Goal: Information Seeking & Learning: Learn about a topic

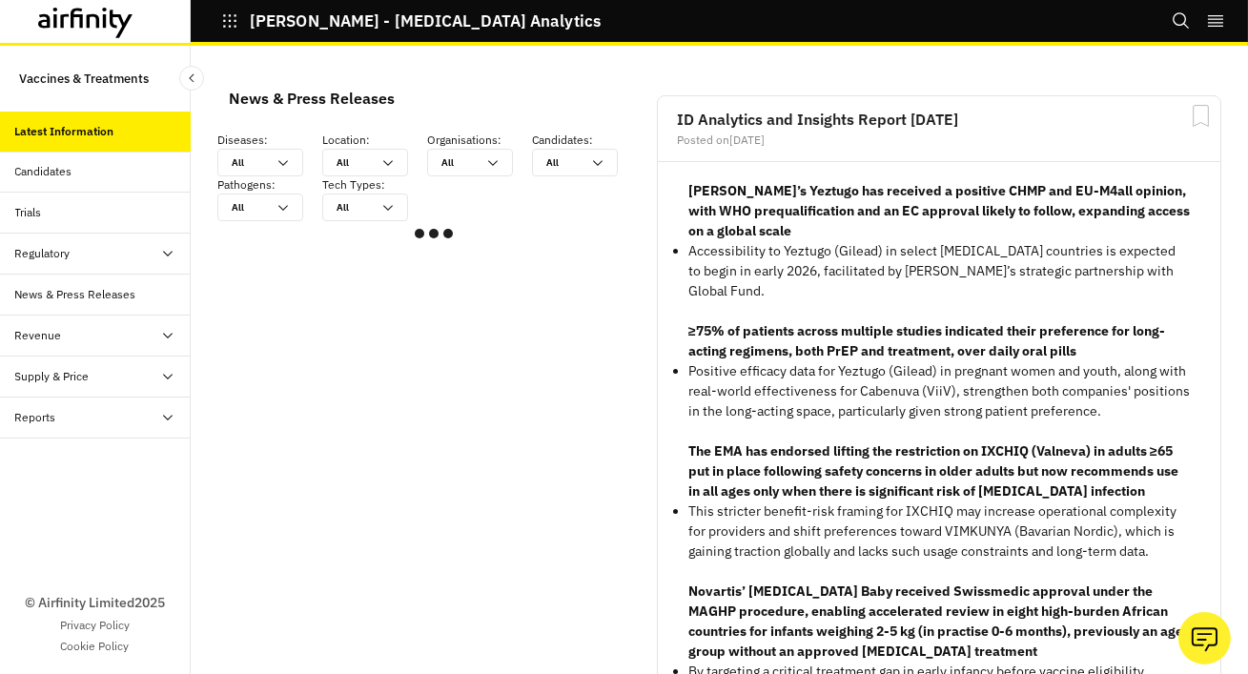
scroll to position [1144, 572]
click at [153, 415] on div "Reports" at bounding box center [102, 417] width 175 height 17
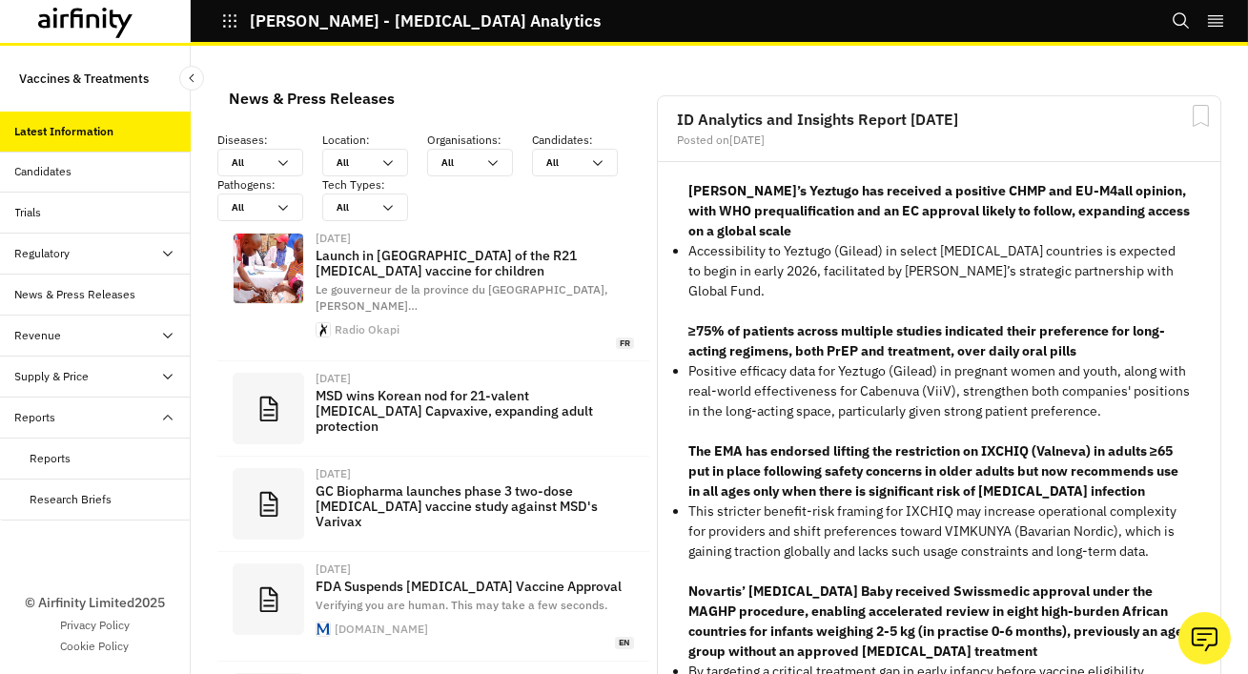
scroll to position [1397, 572]
click at [91, 473] on div "Reports" at bounding box center [95, 459] width 191 height 41
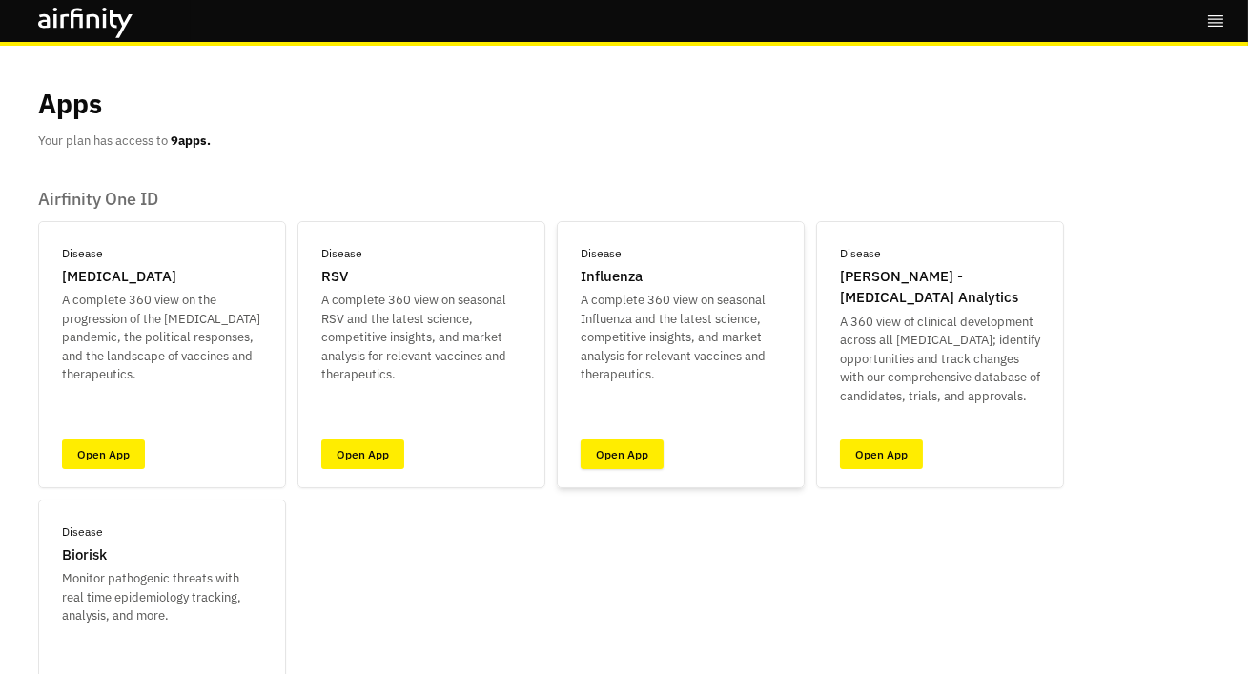
click at [589, 457] on link "Open App" at bounding box center [622, 454] width 83 height 30
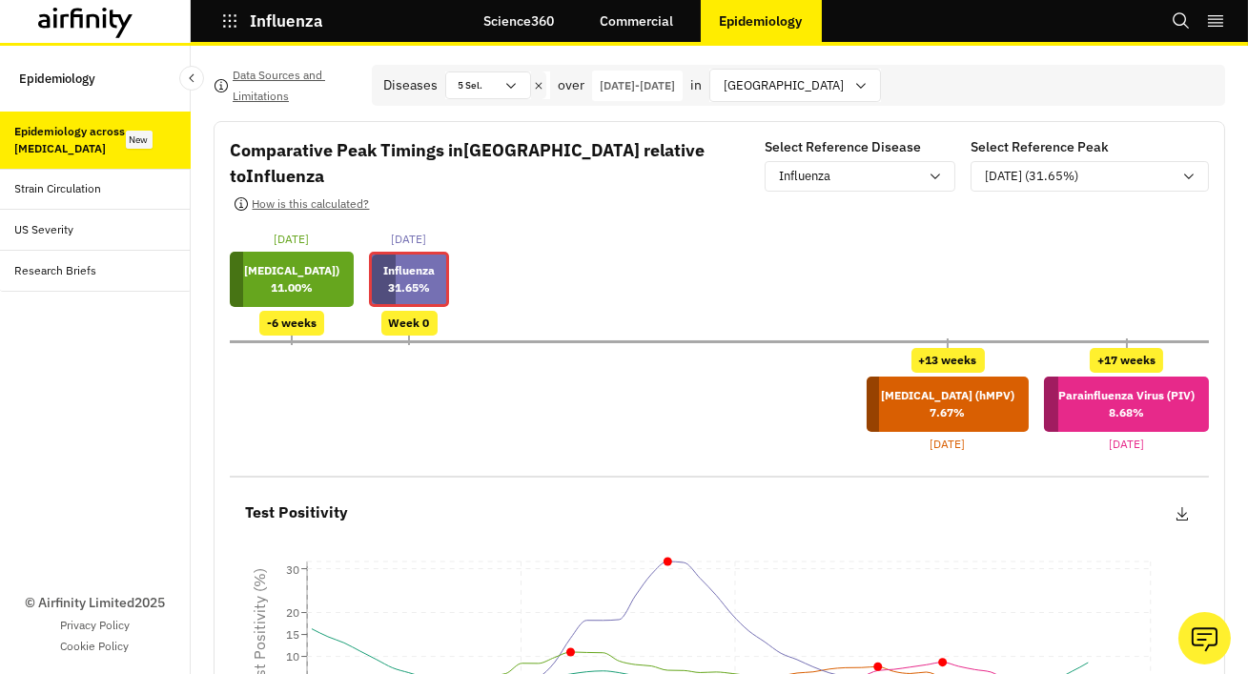
click at [100, 34] on icon at bounding box center [85, 23] width 95 height 31
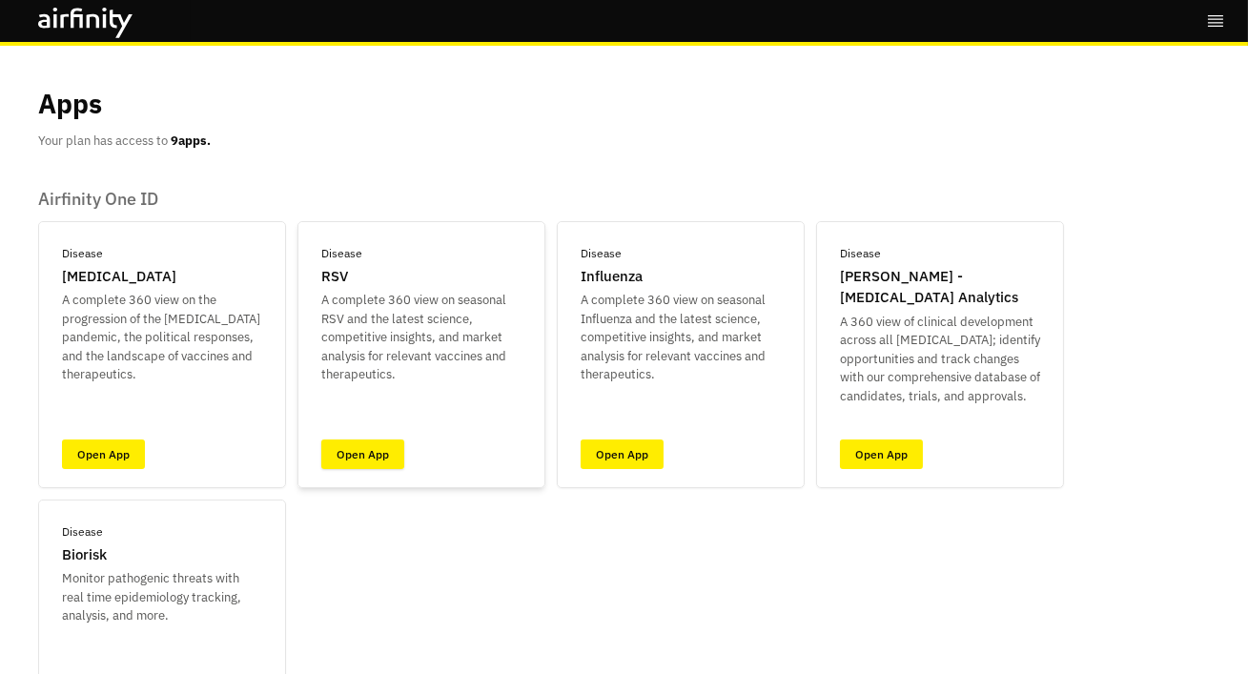
click at [356, 449] on link "Open App" at bounding box center [362, 454] width 83 height 30
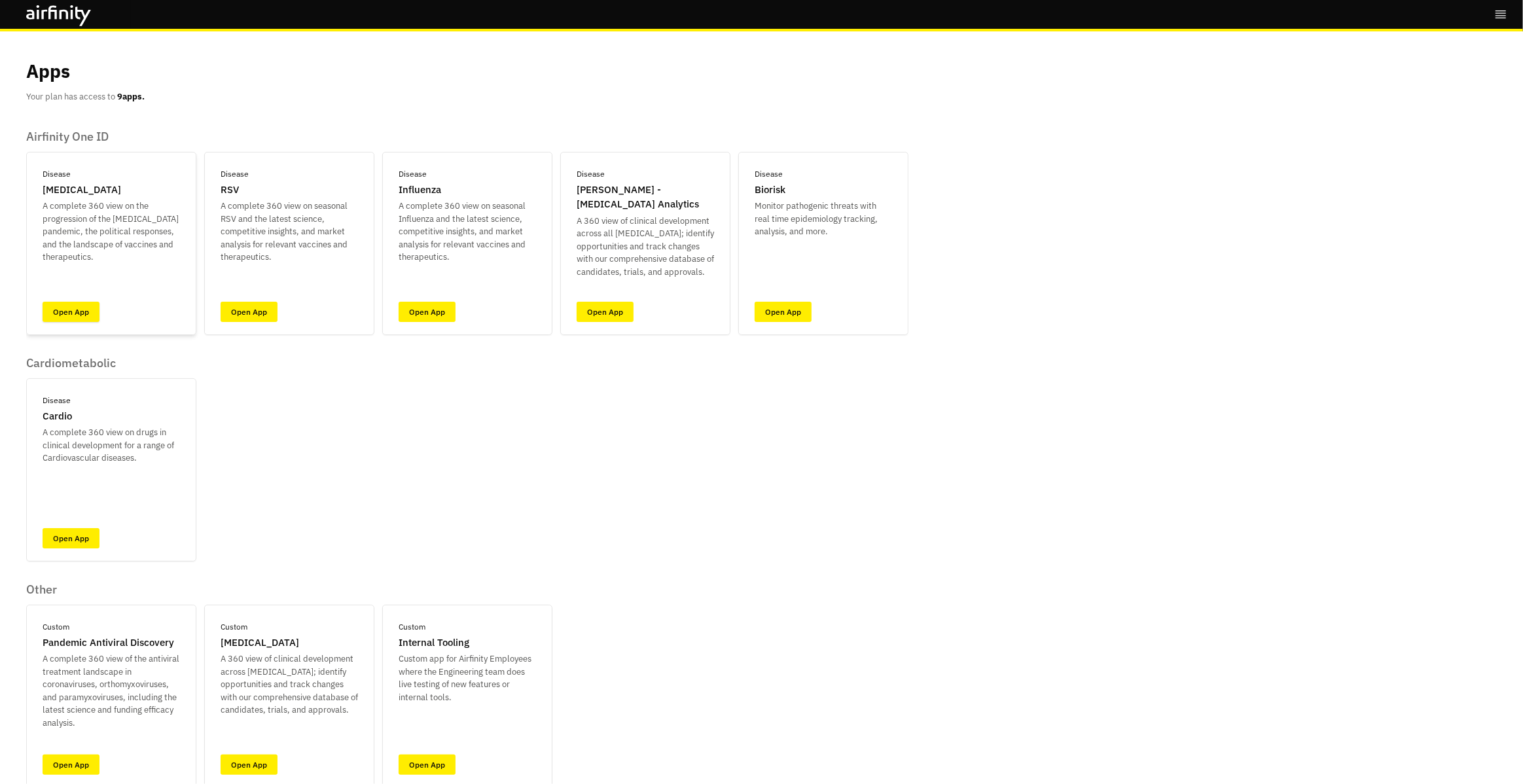
click at [91, 314] on link "Open App" at bounding box center [71, 312] width 57 height 21
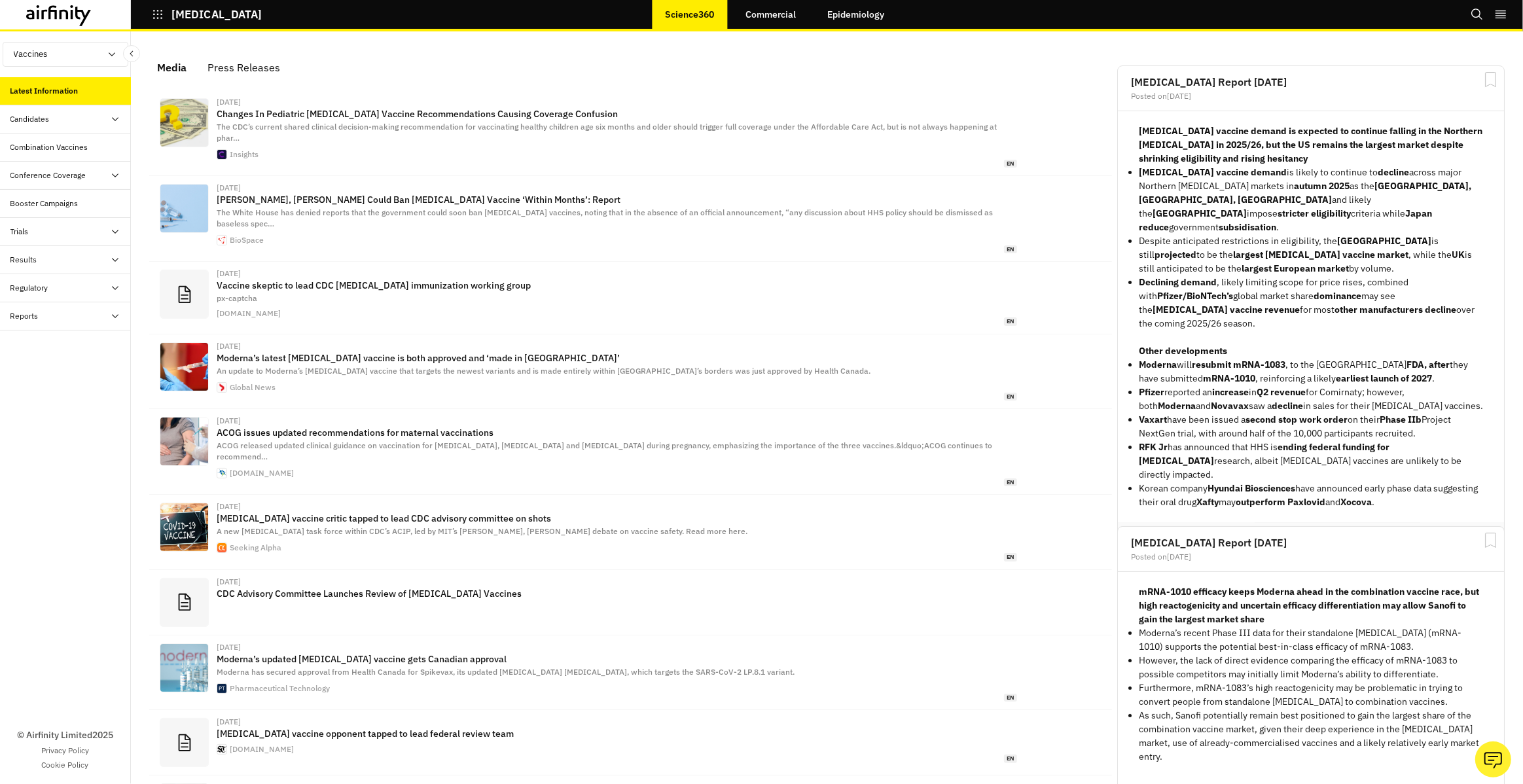
scroll to position [830, 393]
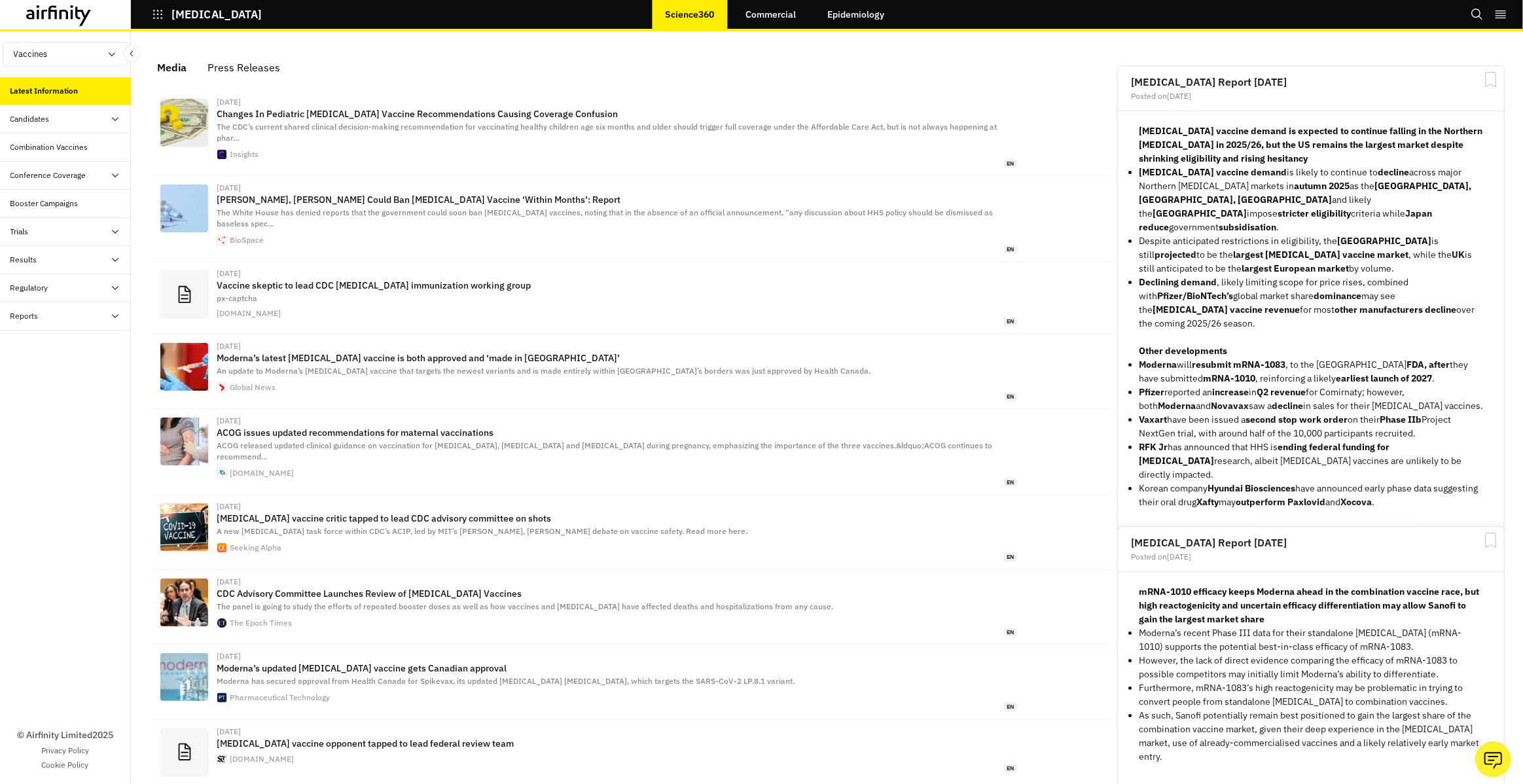
click at [58, 202] on div "Booster Campaigns" at bounding box center [44, 203] width 68 height 12
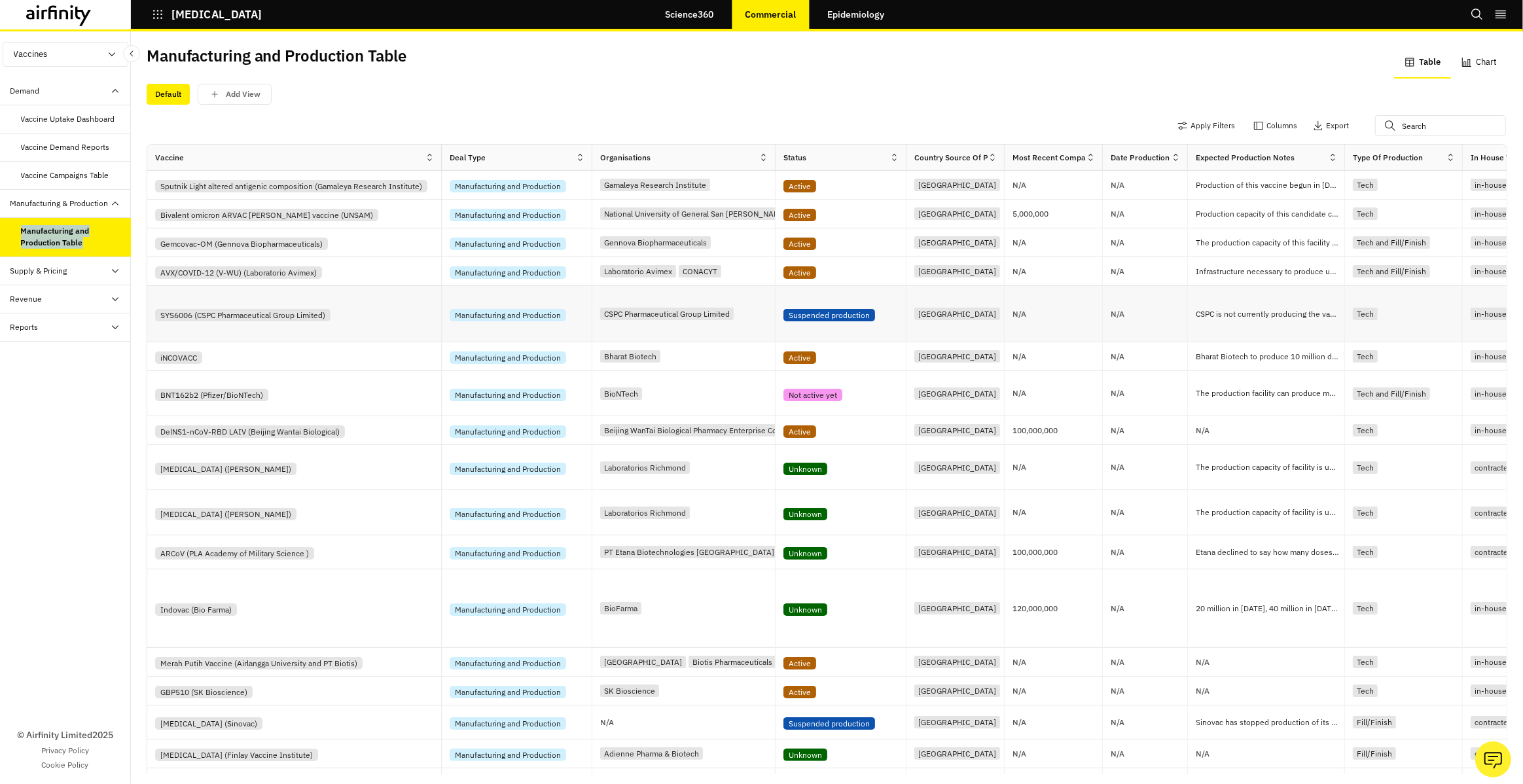
scroll to position [0, 445]
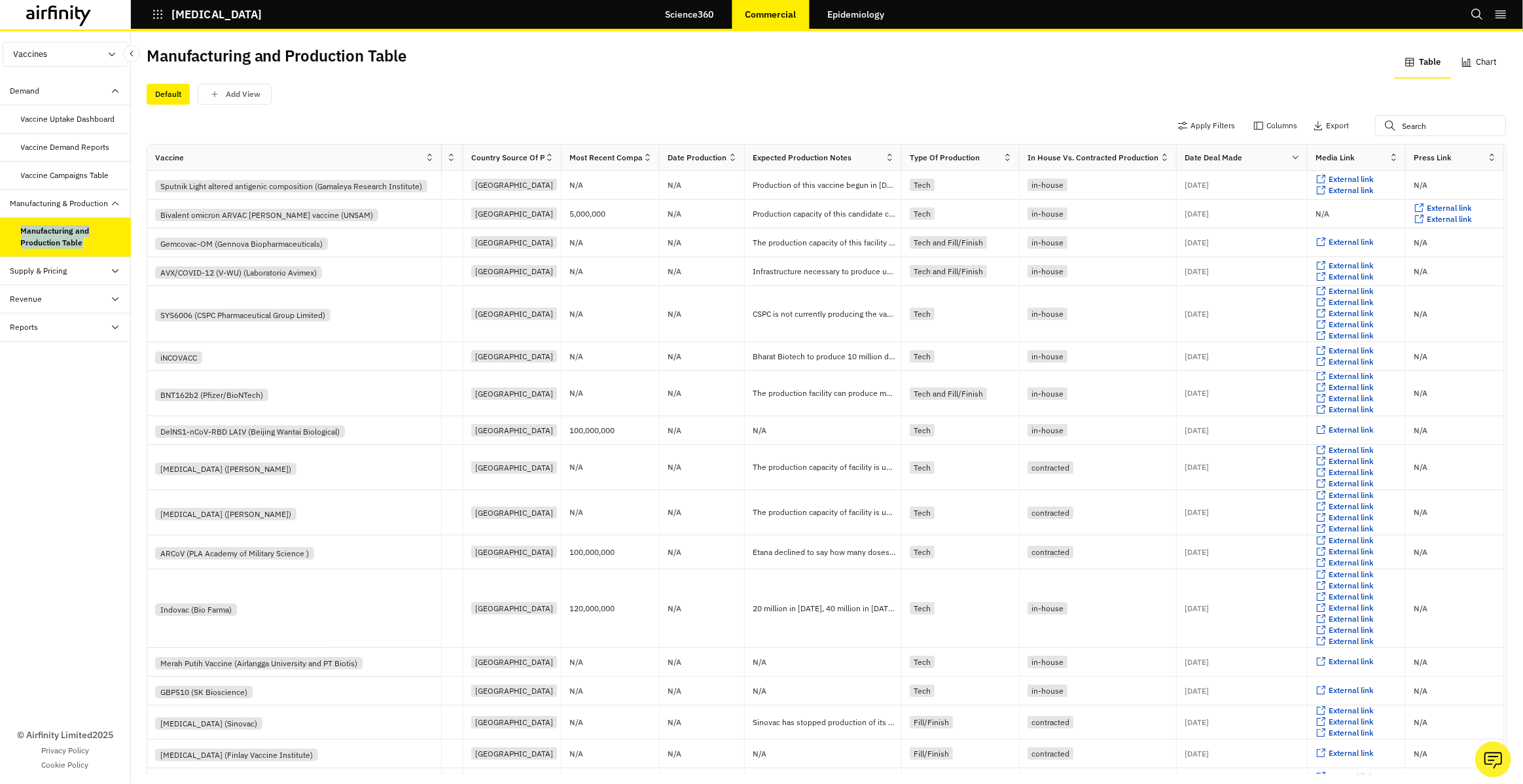
click at [71, 200] on div "Manufacturing & Production" at bounding box center [59, 203] width 98 height 12
click at [73, 223] on div "Supply & Pricing" at bounding box center [65, 231] width 131 height 28
click at [852, 15] on link "Epidemiology" at bounding box center [856, 14] width 83 height 32
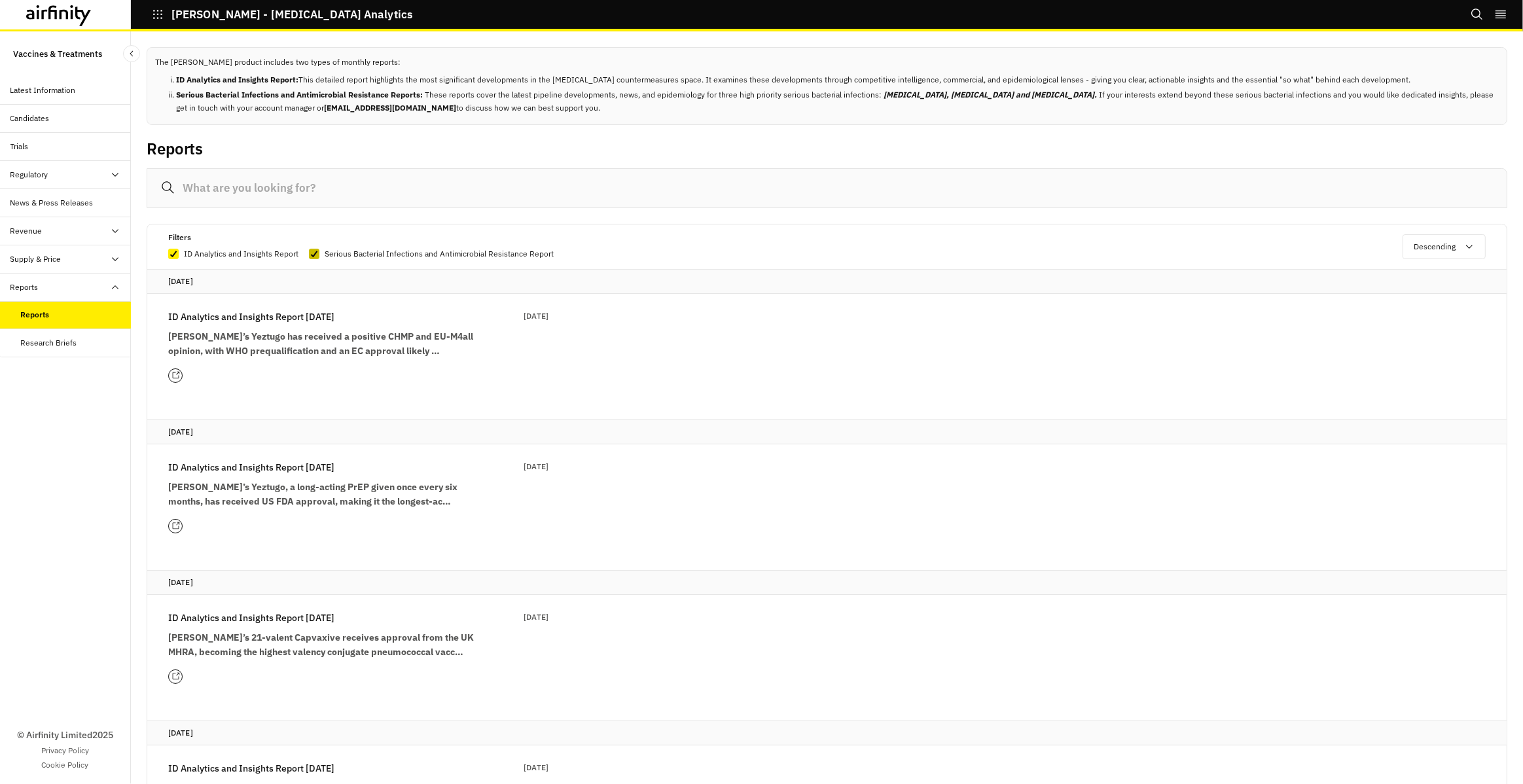
click at [315, 253] on icon at bounding box center [314, 254] width 8 height 7
click at [309, 253] on input "Serious Bacterial Infections and Antimicrobial Resistance Report" at bounding box center [308, 253] width 1 height 1
click at [315, 253] on span at bounding box center [314, 253] width 10 height 10
click at [309, 253] on input "Serious Bacterial Infections and Antimicrobial Resistance Report" at bounding box center [308, 253] width 1 height 1
checkbox input "true"
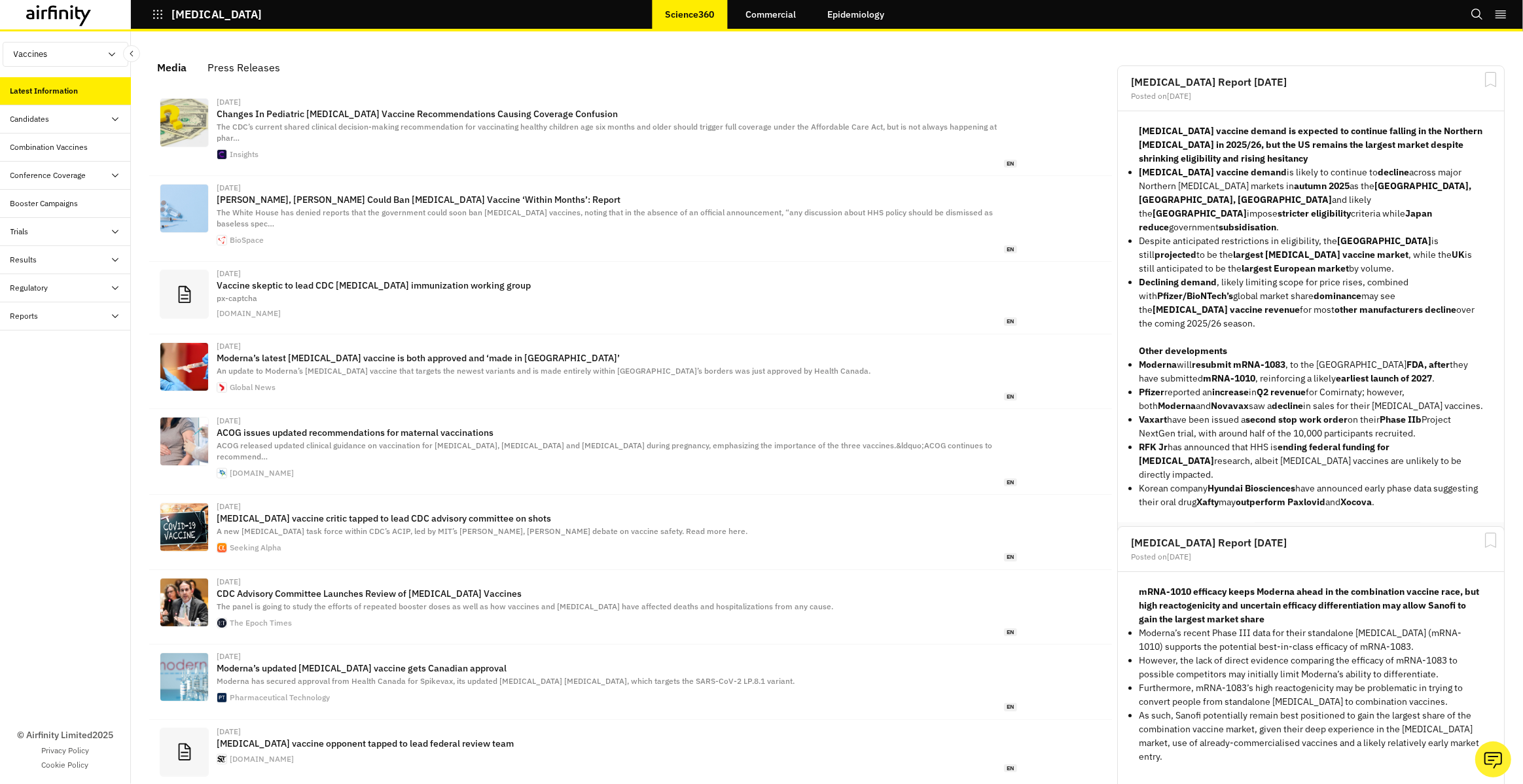
scroll to position [830, 393]
click at [769, 26] on link "Commercial" at bounding box center [771, 14] width 77 height 32
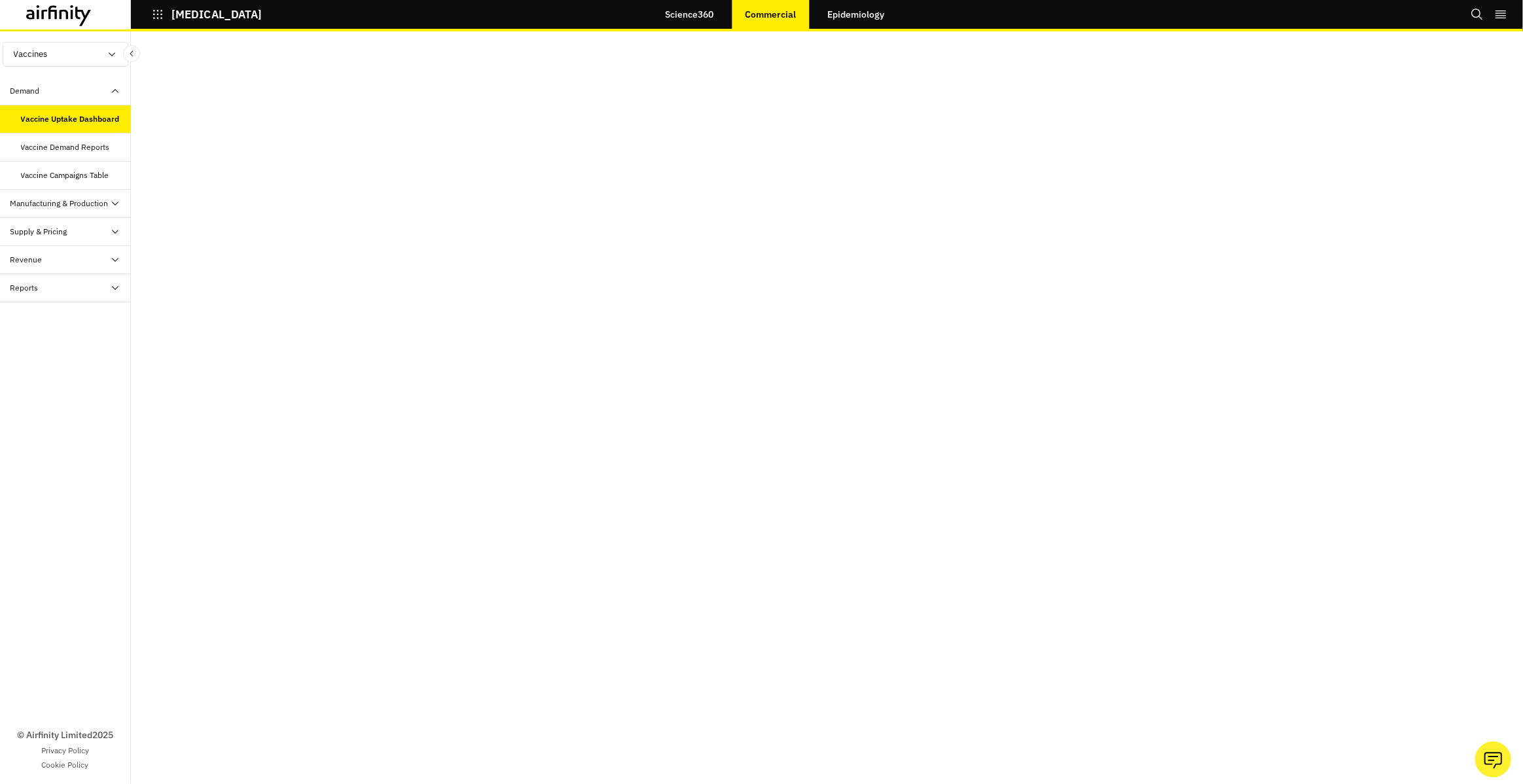
click at [836, 5] on link "Epidemiology" at bounding box center [856, 14] width 83 height 32
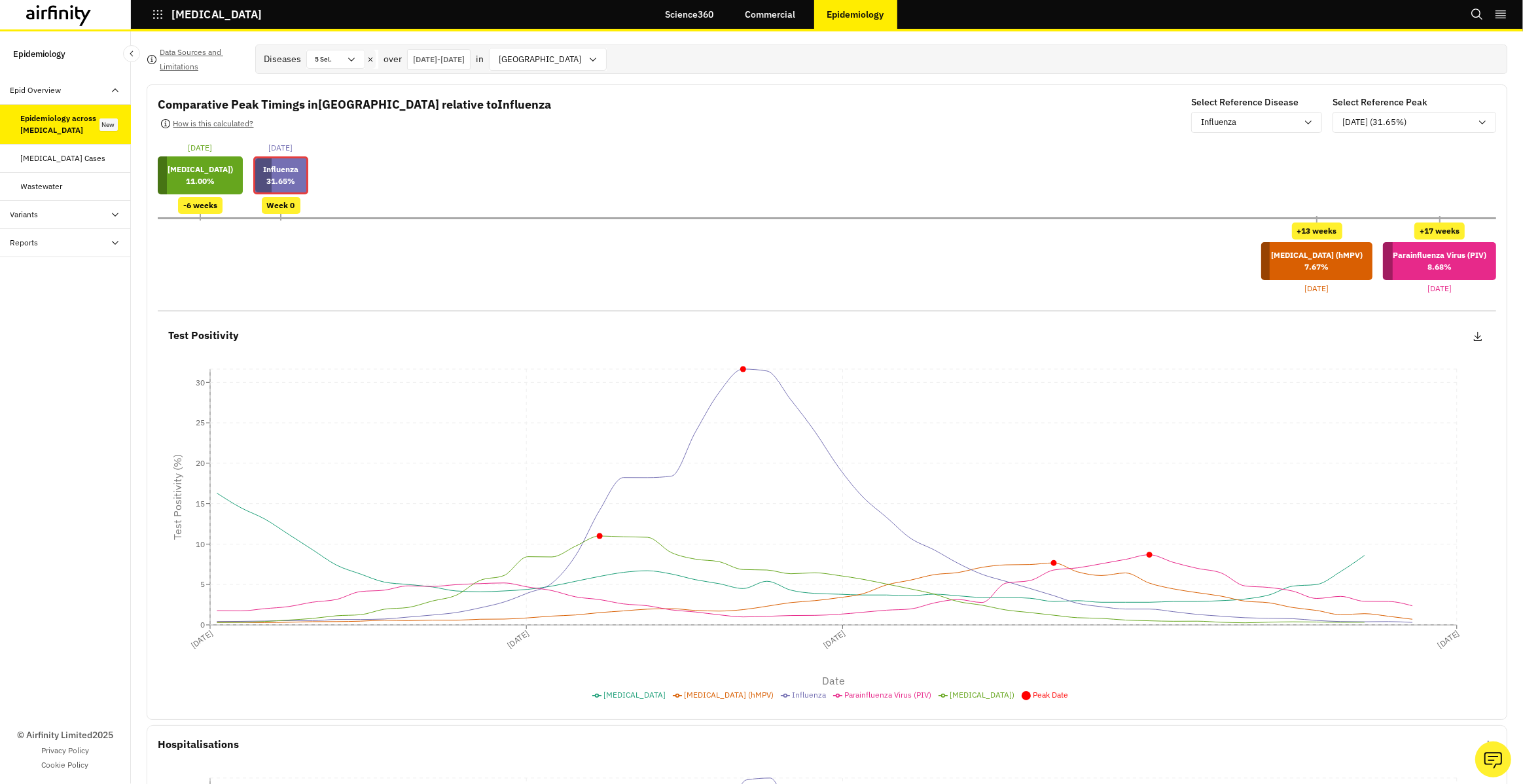
click at [772, 19] on link "Commercial" at bounding box center [771, 14] width 77 height 32
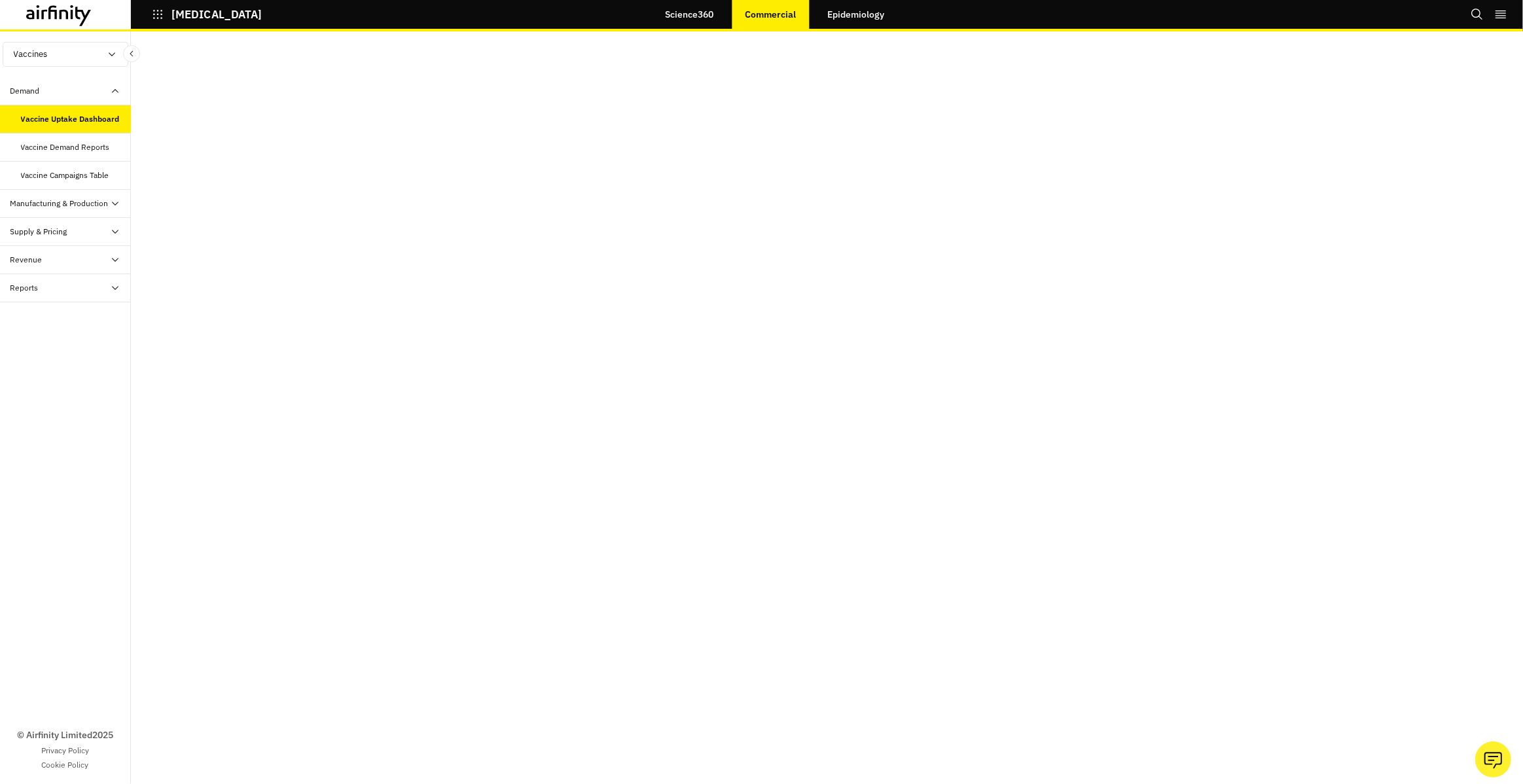
click at [77, 23] on icon at bounding box center [58, 16] width 65 height 21
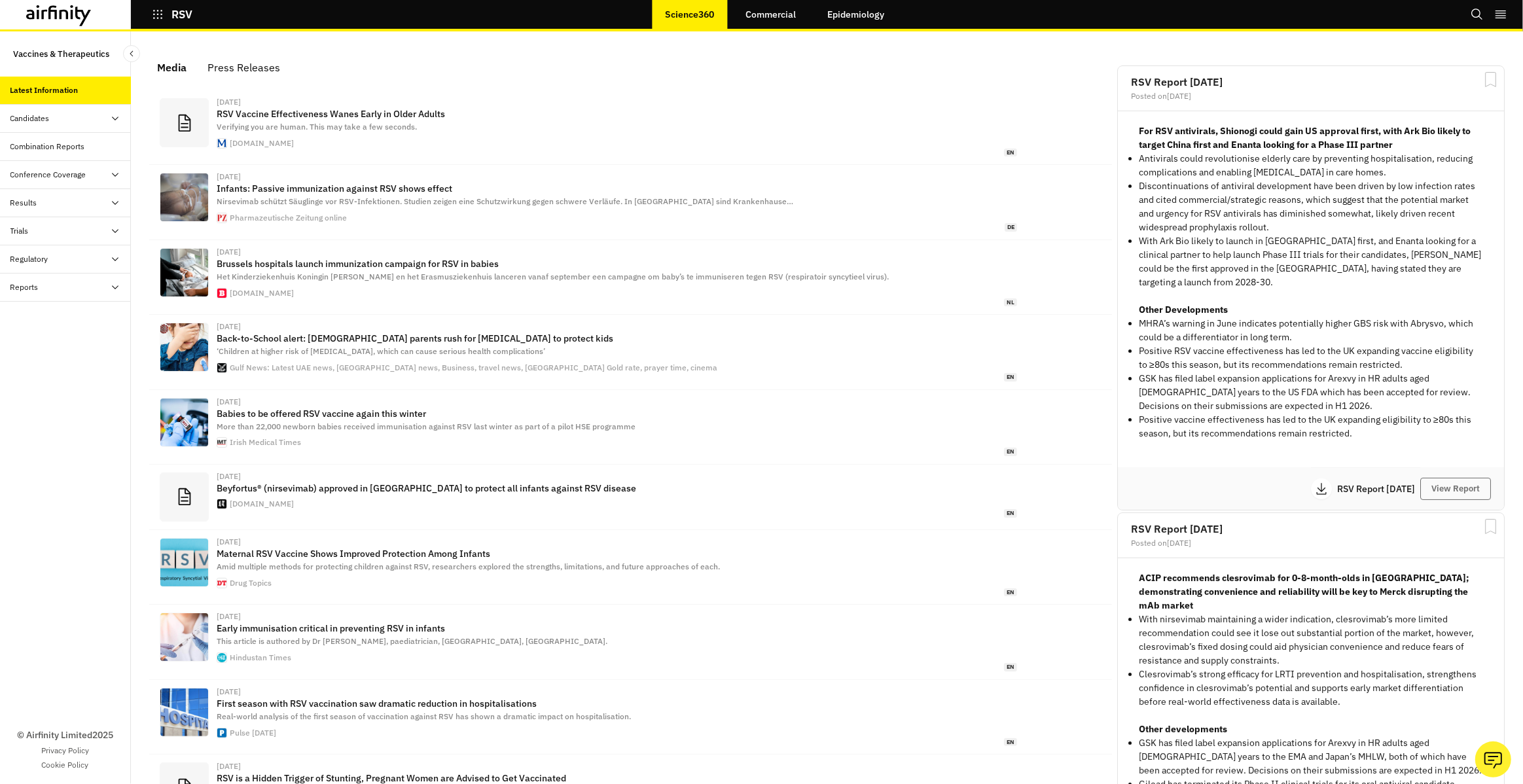
scroll to position [822, 393]
click at [781, 10] on link "Commercial" at bounding box center [771, 14] width 77 height 32
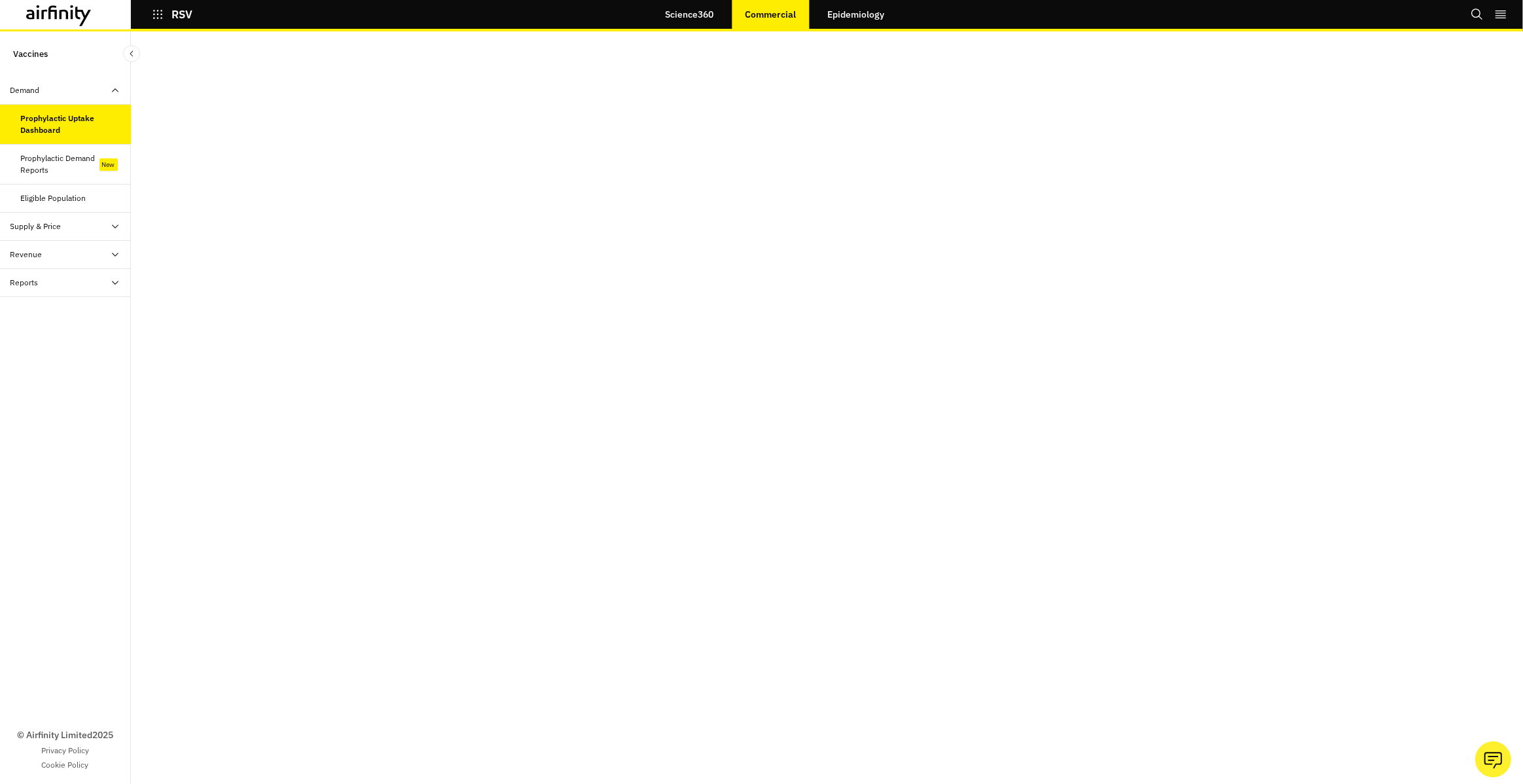
click at [837, 21] on link "Epidemiology" at bounding box center [856, 14] width 83 height 32
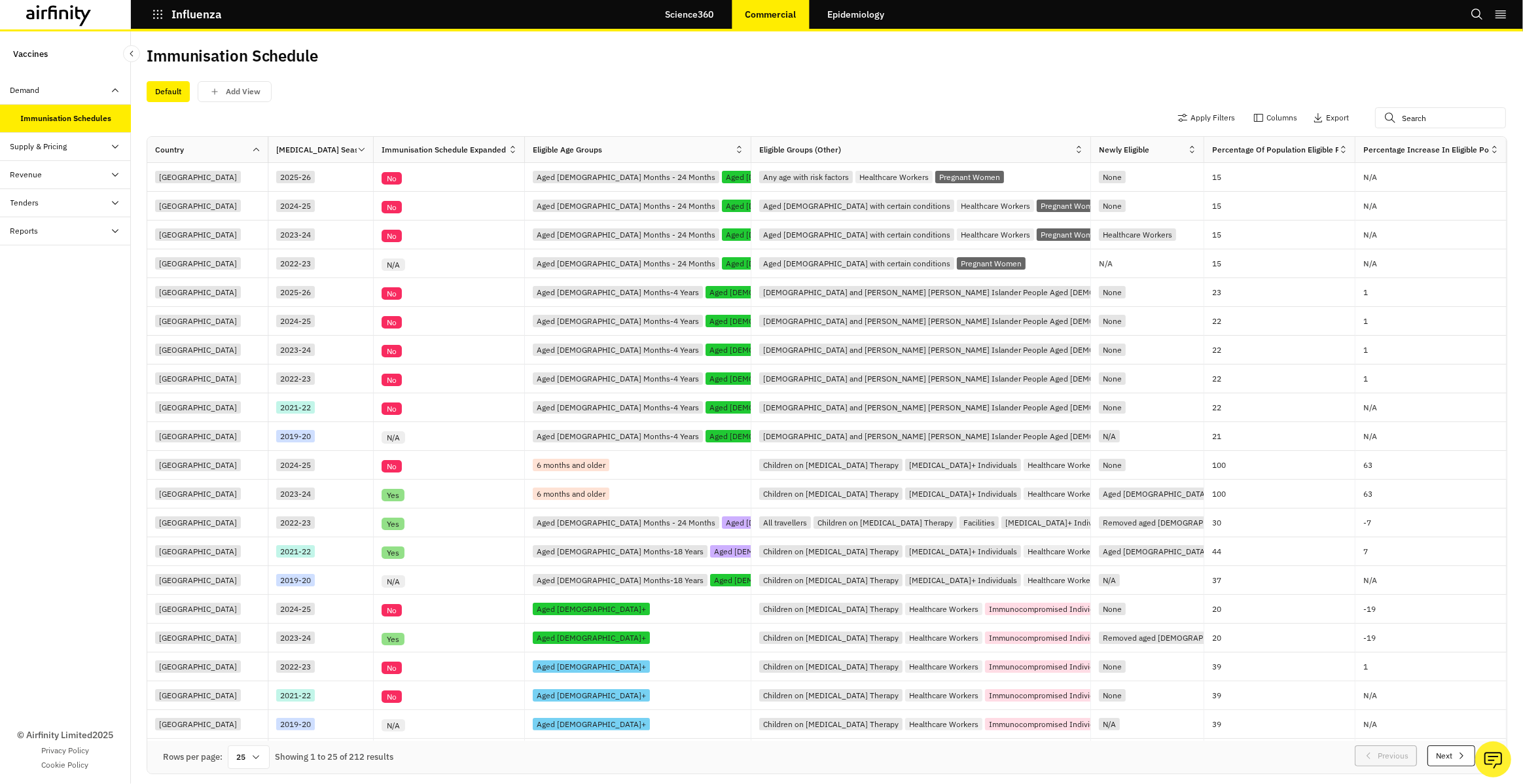
click at [847, 27] on link "Epidemiology" at bounding box center [856, 14] width 83 height 32
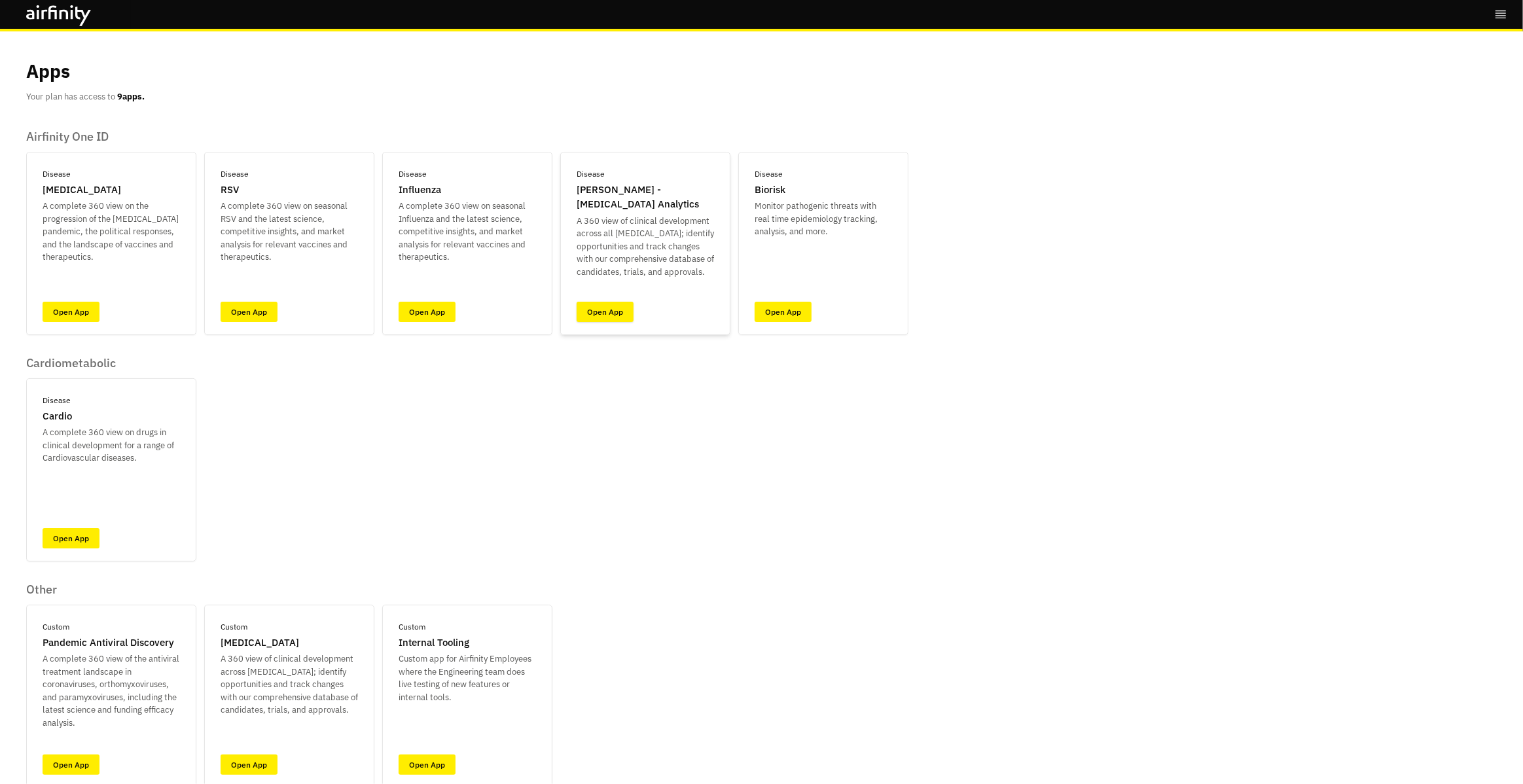
click at [612, 319] on link "Open App" at bounding box center [605, 312] width 57 height 21
click at [801, 319] on link "Open App" at bounding box center [783, 312] width 57 height 21
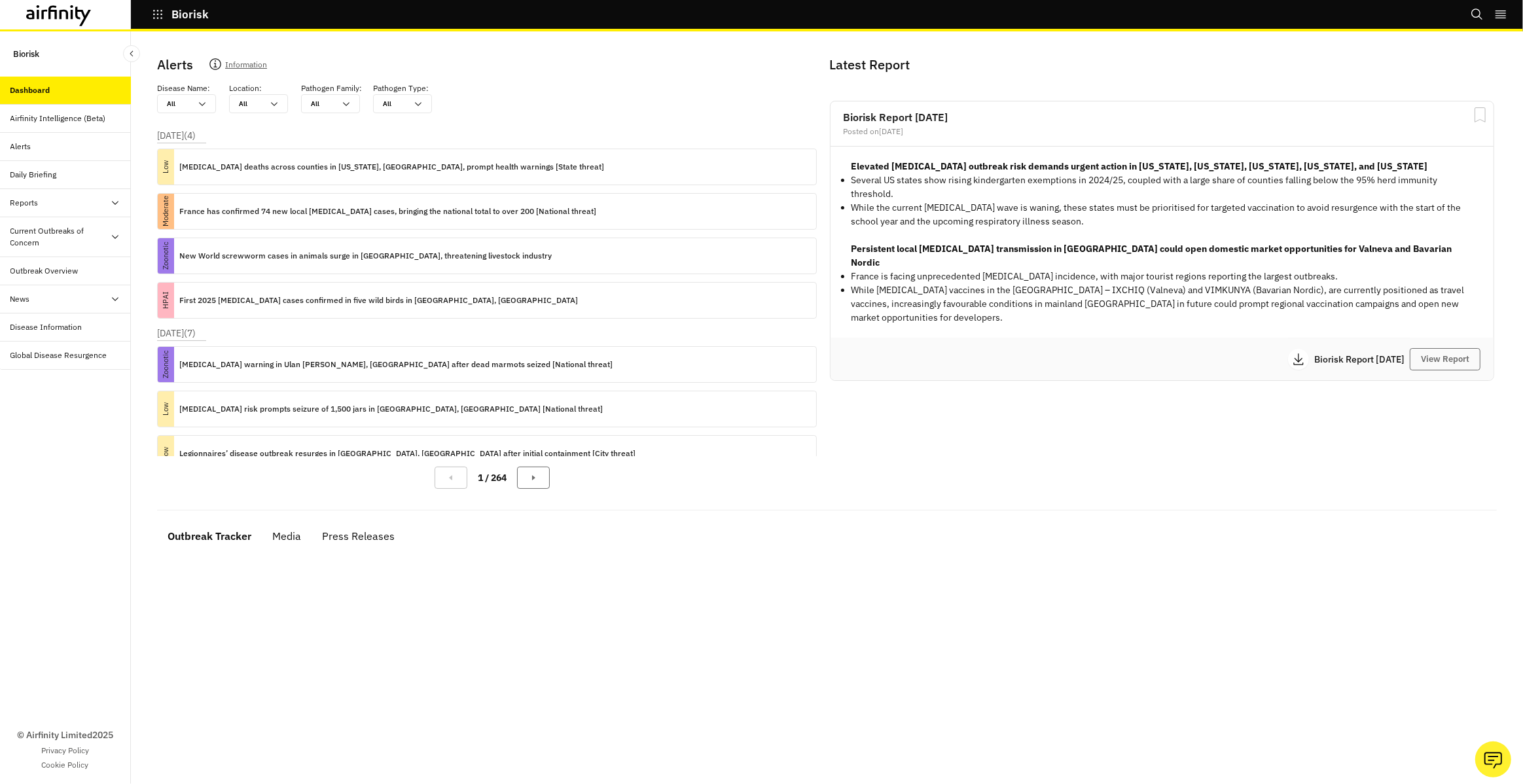
click at [68, 30] on div "Biorisk Bookmarks Settings Logout" at bounding box center [762, 16] width 1523 height 32
click at [68, 21] on icon at bounding box center [58, 16] width 65 height 21
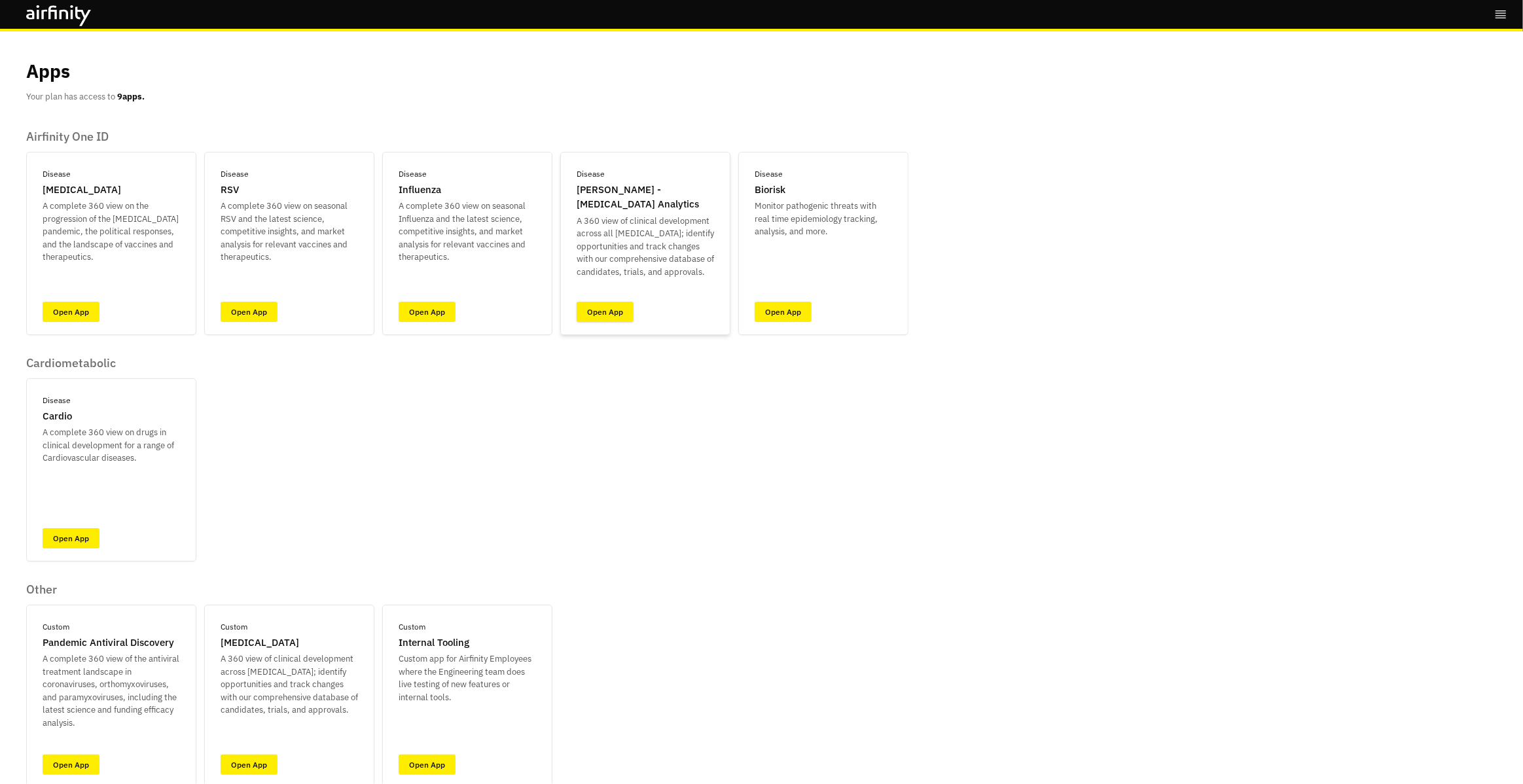
click at [619, 318] on link "Open App" at bounding box center [605, 312] width 57 height 21
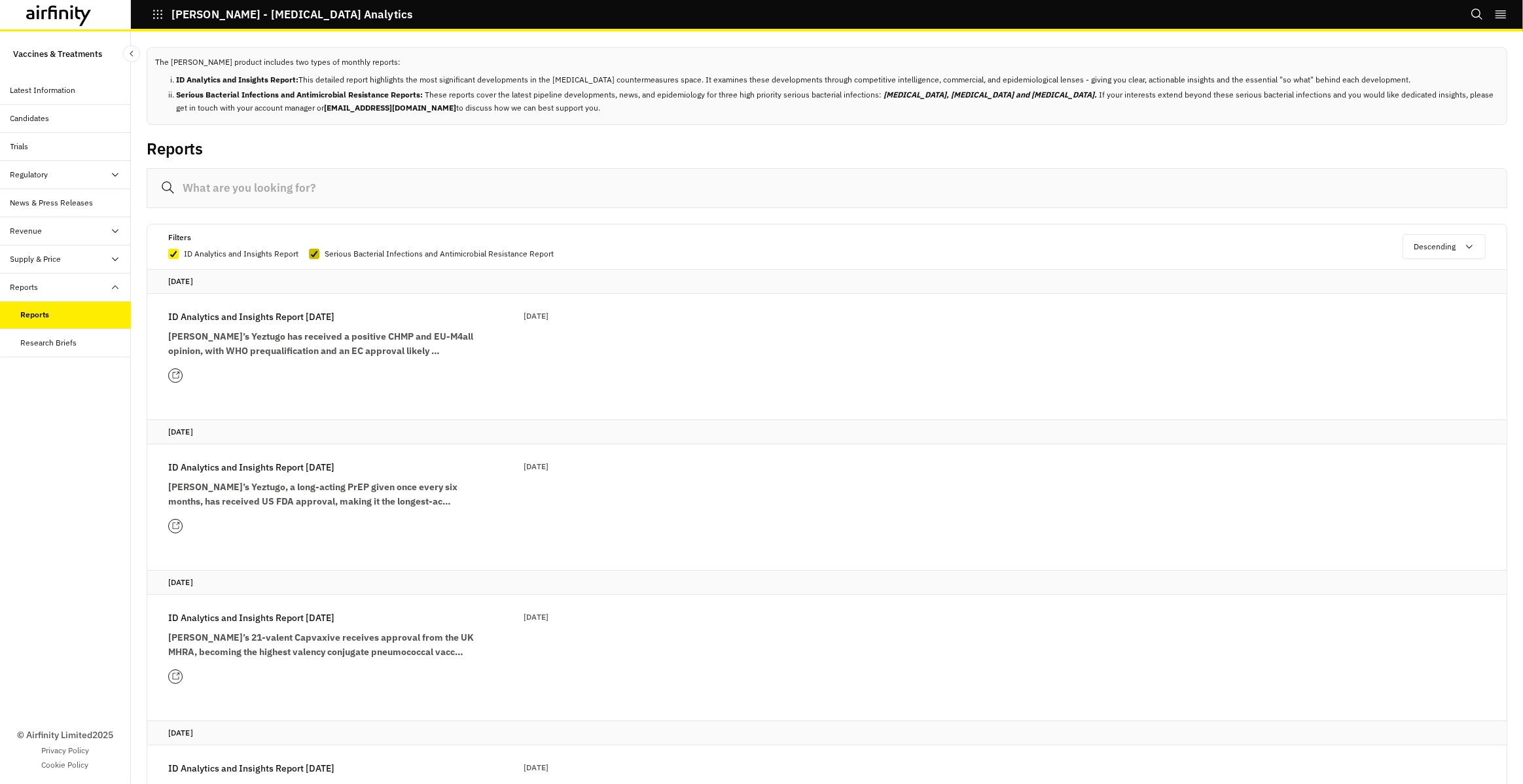
click at [313, 251] on icon at bounding box center [314, 254] width 8 height 7
click at [309, 253] on input "Serious Bacterial Infections and Antimicrobial Resistance Report" at bounding box center [308, 253] width 1 height 1
click at [313, 250] on span at bounding box center [314, 253] width 10 height 10
click at [309, 253] on input "Serious Bacterial Infections and Antimicrobial Resistance Report" at bounding box center [308, 253] width 1 height 1
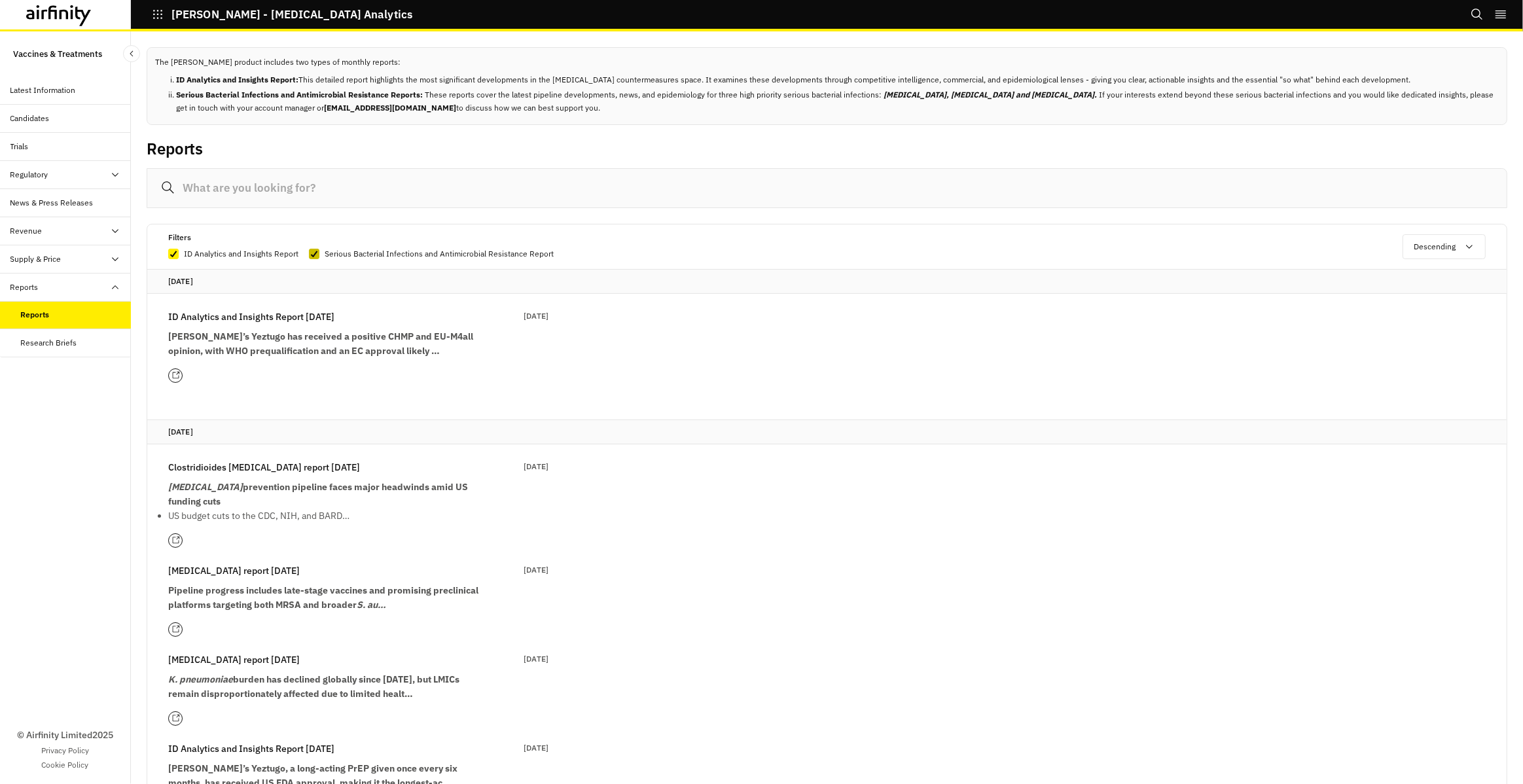
click at [313, 255] on polyline at bounding box center [314, 254] width 6 height 5
click at [309, 254] on input "Serious Bacterial Infections and Antimicrobial Resistance Report" at bounding box center [308, 253] width 1 height 1
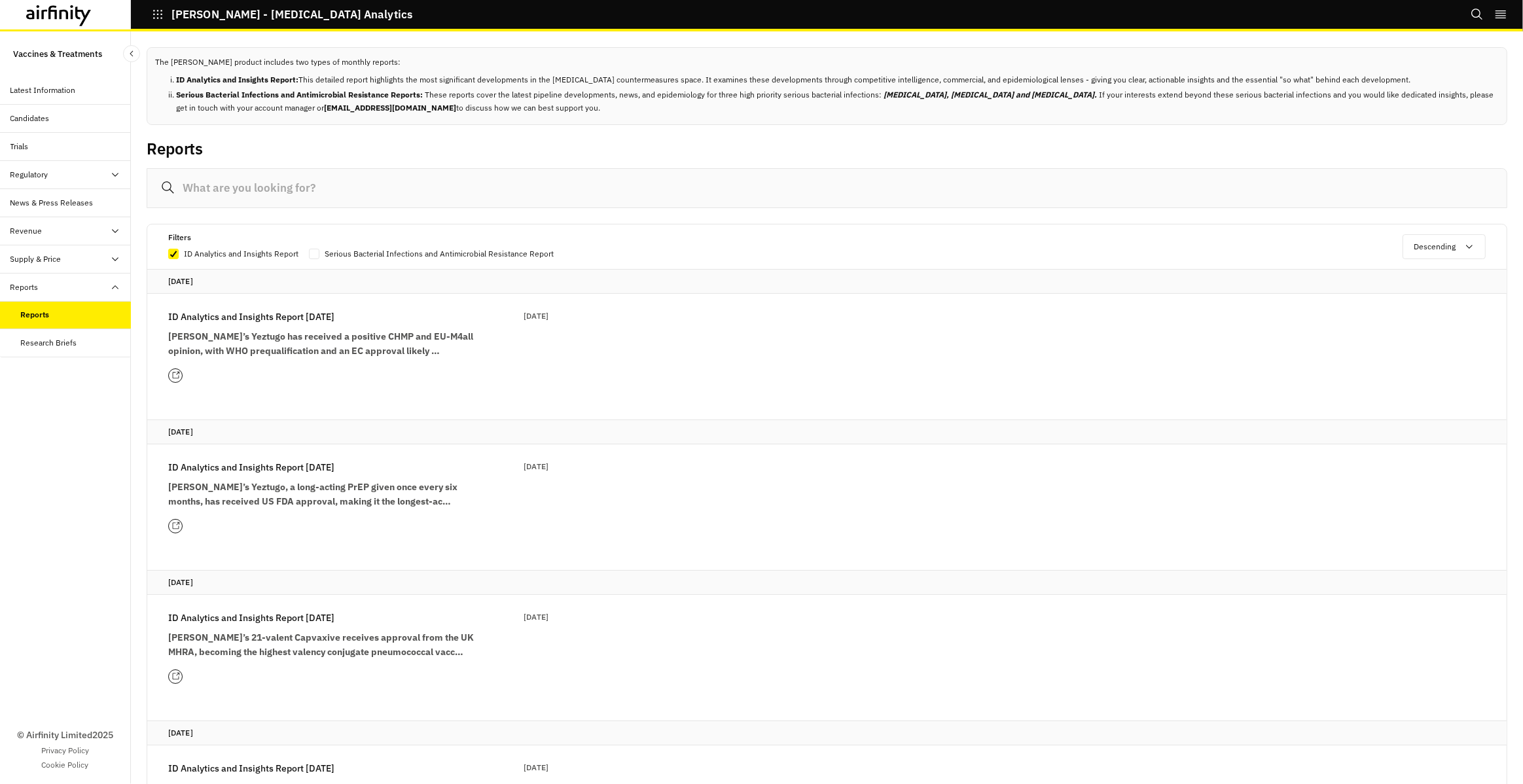
click at [313, 255] on span at bounding box center [314, 253] width 10 height 10
click at [309, 254] on input "Serious Bacterial Infections and Antimicrobial Resistance Report" at bounding box center [308, 253] width 1 height 1
checkbox input "true"
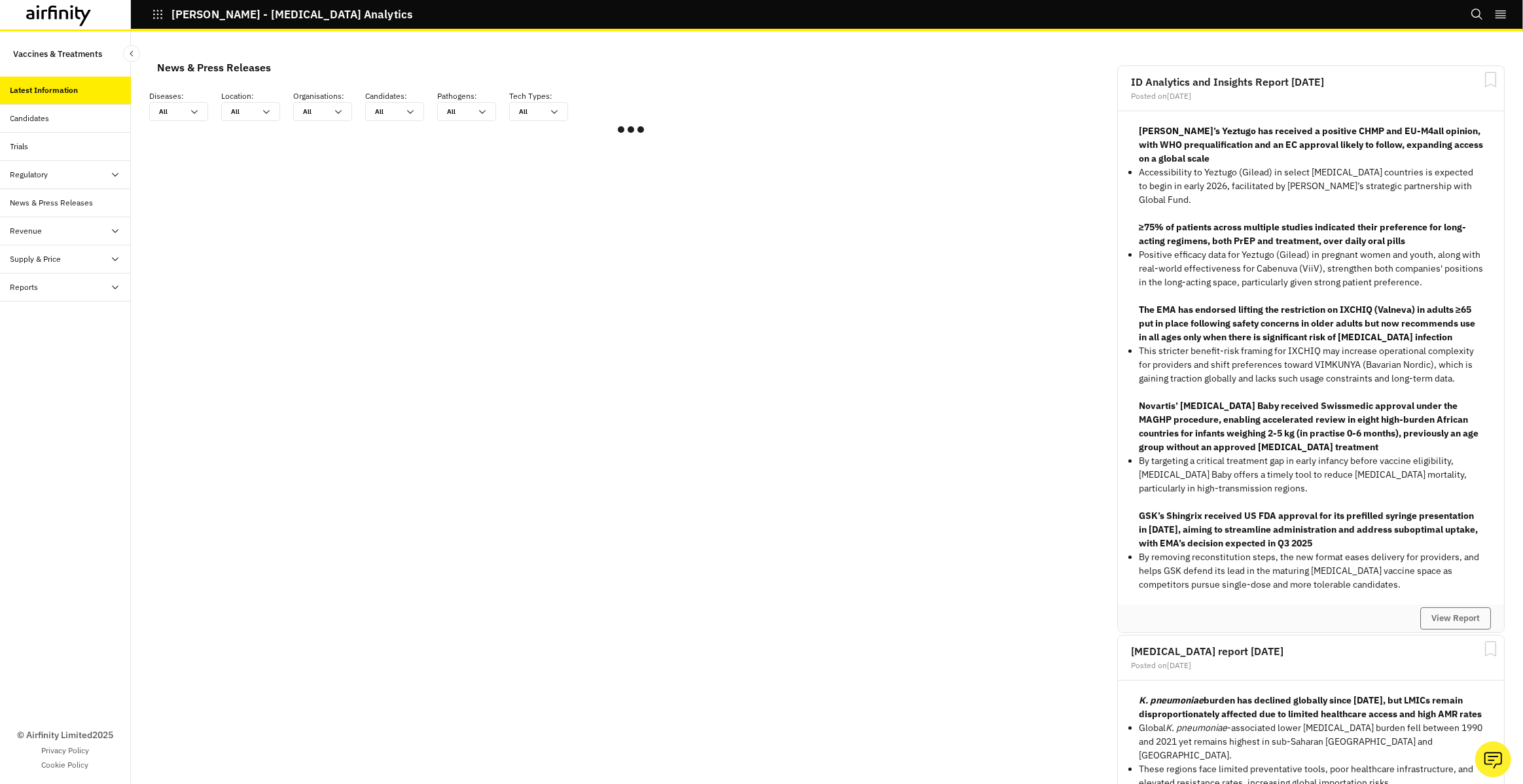
scroll to position [816, 393]
click at [31, 126] on div "Candidates" at bounding box center [65, 119] width 131 height 28
